Goal: Information Seeking & Learning: Learn about a topic

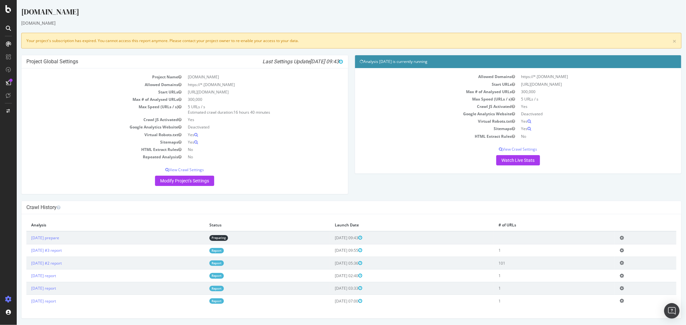
click at [11, 26] on icon at bounding box center [8, 28] width 5 height 5
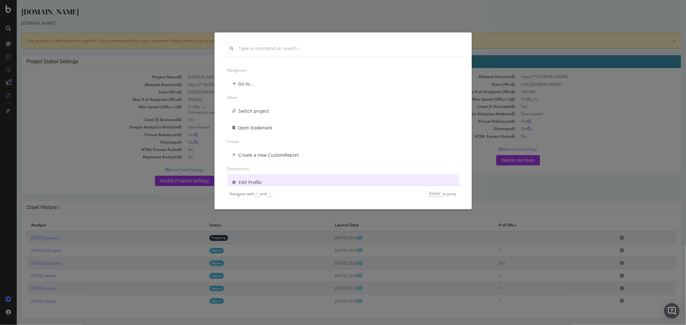
scroll to position [5, 0]
click at [580, 85] on div "Navigation Go to... Other Switch project Open bookmark Create Create a new Cust…" at bounding box center [343, 162] width 686 height 325
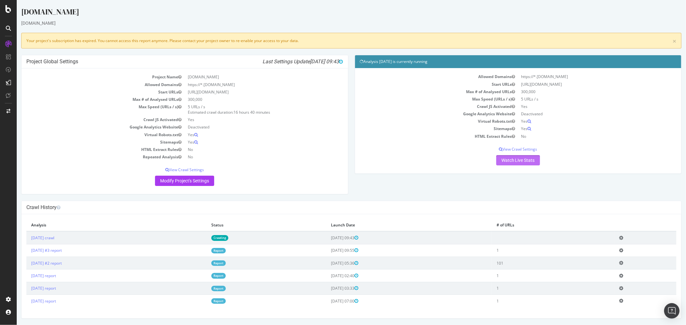
click at [505, 162] on link "Watch Live Stats" at bounding box center [518, 160] width 44 height 10
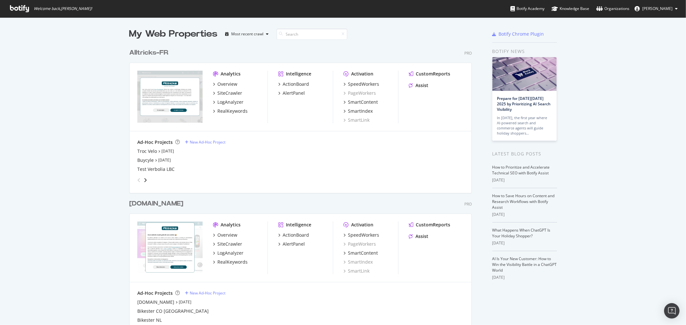
scroll to position [320, 675]
click at [224, 94] on div "SiteCrawler" at bounding box center [229, 93] width 25 height 6
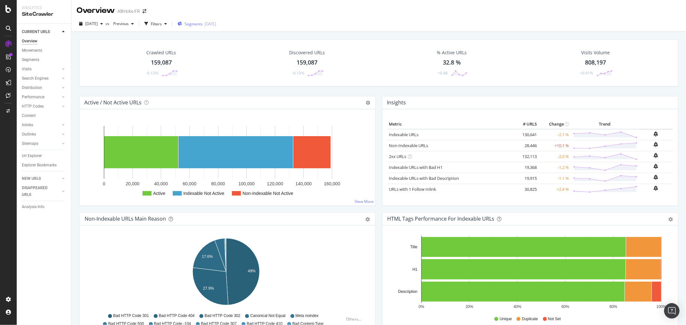
click at [203, 23] on span "Segments" at bounding box center [194, 23] width 18 height 5
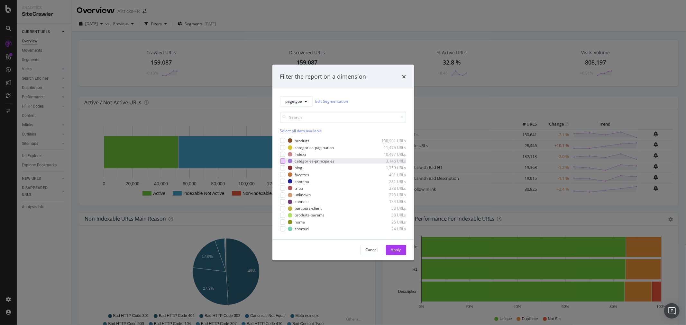
click at [284, 161] on div "modal" at bounding box center [282, 160] width 5 height 5
click at [398, 251] on div "Apply" at bounding box center [396, 250] width 10 height 5
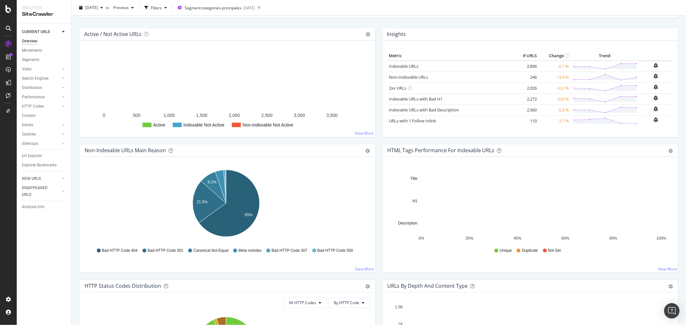
scroll to position [71, 0]
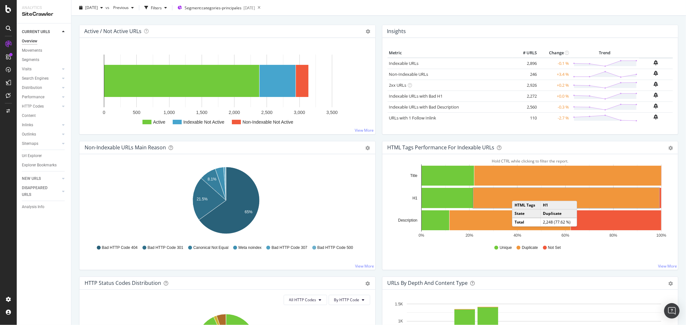
click at [516, 195] on rect "A chart." at bounding box center [566, 198] width 186 height 20
